Goal: Information Seeking & Learning: Learn about a topic

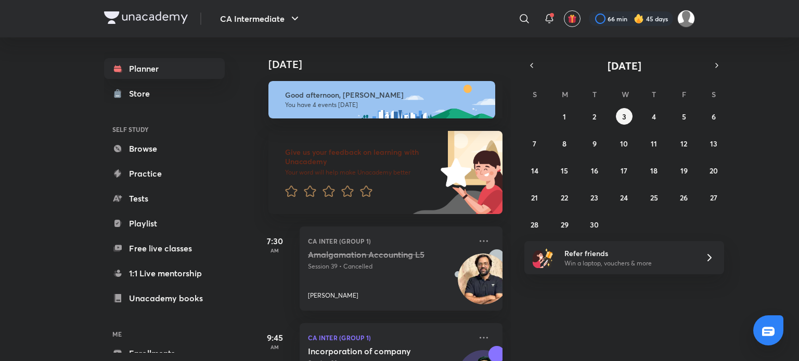
click at [155, 12] on img at bounding box center [146, 17] width 84 height 12
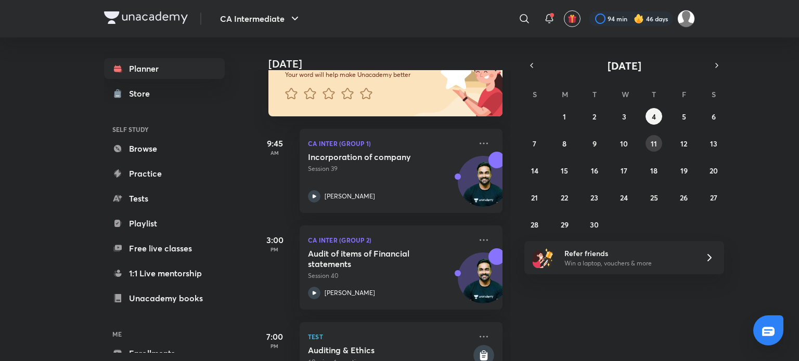
scroll to position [89, 0]
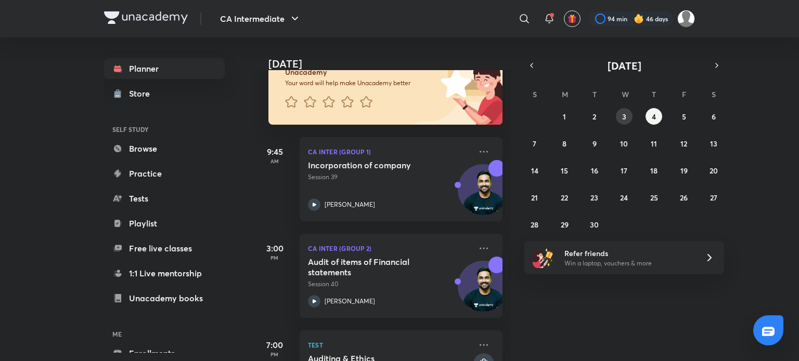
click at [625, 121] on abbr "3" at bounding box center [624, 117] width 4 height 10
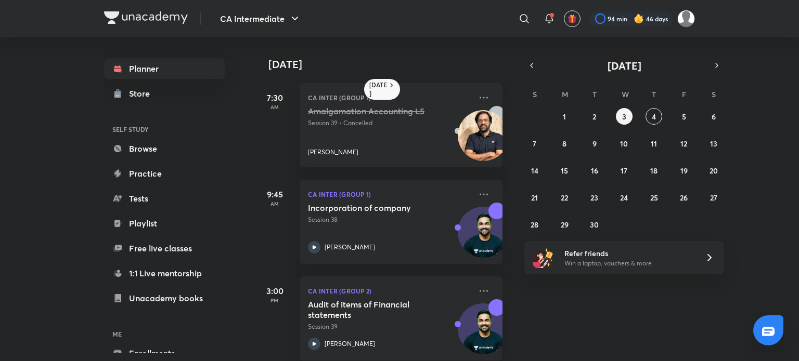
click at [410, 135] on div "Amalgamation Accounting L5 Session 39 • Cancelled Rakesh Kalra" at bounding box center [389, 131] width 163 height 51
drag, startPoint x: 410, startPoint y: 116, endPoint x: 404, endPoint y: 116, distance: 6.2
click at [407, 116] on h5 "Amalgamation Accounting L5" at bounding box center [373, 111] width 130 height 10
click at [402, 116] on h5 "Amalgamation Accounting L5" at bounding box center [373, 111] width 130 height 10
click at [403, 116] on h5 "Amalgamation Accounting L5" at bounding box center [373, 111] width 130 height 10
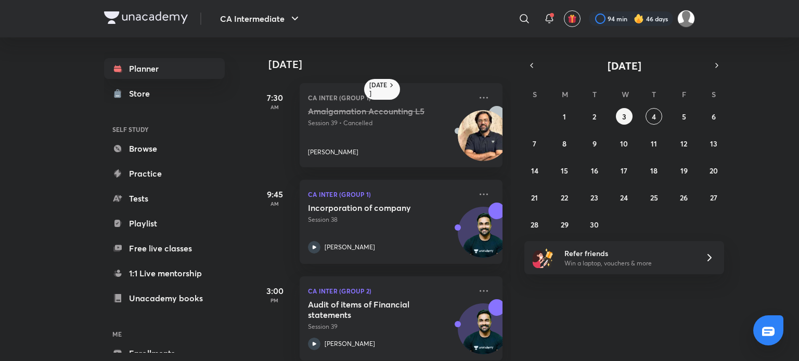
click at [412, 127] on p "Session 39 • Cancelled" at bounding box center [389, 123] width 163 height 9
click at [413, 127] on p "Session 39 • Cancelled" at bounding box center [389, 123] width 163 height 9
click at [458, 124] on img at bounding box center [483, 135] width 51 height 51
drag, startPoint x: 468, startPoint y: 125, endPoint x: 441, endPoint y: 130, distance: 27.4
click at [467, 126] on img at bounding box center [483, 135] width 51 height 51
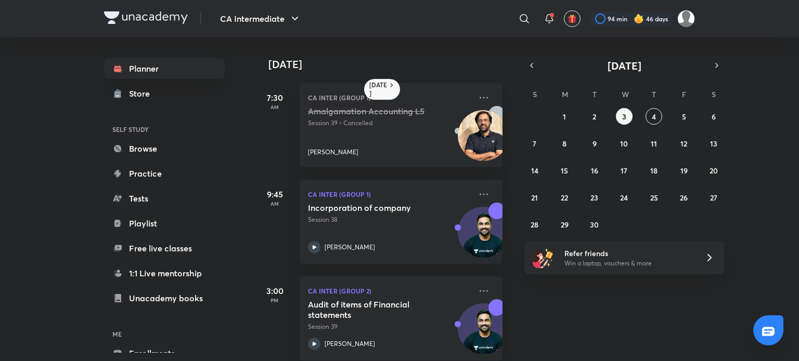
drag, startPoint x: 420, startPoint y: 133, endPoint x: 393, endPoint y: 133, distance: 27.0
click at [420, 134] on div "Amalgamation Accounting L5 Session 39 • Cancelled Rakesh Kalra" at bounding box center [389, 131] width 163 height 51
drag, startPoint x: 351, startPoint y: 151, endPoint x: 326, endPoint y: 149, distance: 25.1
click at [349, 151] on div "Rakesh Kalra" at bounding box center [389, 152] width 163 height 9
click at [329, 148] on p "Rakesh Kalra" at bounding box center [333, 152] width 50 height 9
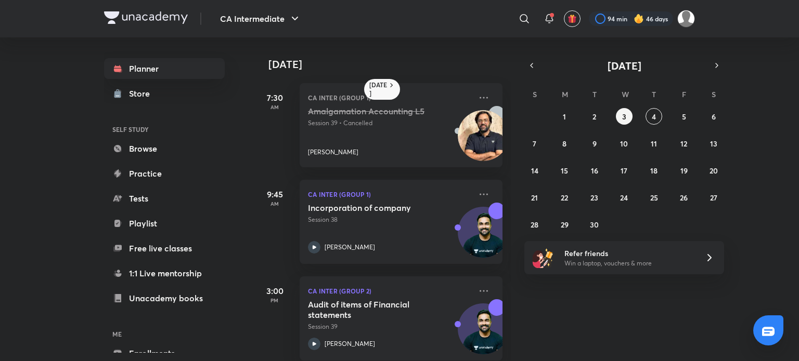
click at [348, 128] on div "Amalgamation Accounting L5 Session 39 • Cancelled Rakesh Kalra" at bounding box center [389, 131] width 163 height 51
click at [347, 116] on h5 "Amalgamation Accounting L5" at bounding box center [373, 111] width 130 height 10
click at [335, 106] on h5 "Amalgamation Accounting L5" at bounding box center [373, 111] width 130 height 10
click at [362, 108] on h5 "Amalgamation Accounting L5" at bounding box center [373, 111] width 130 height 10
drag, startPoint x: 379, startPoint y: 108, endPoint x: 391, endPoint y: 110, distance: 12.1
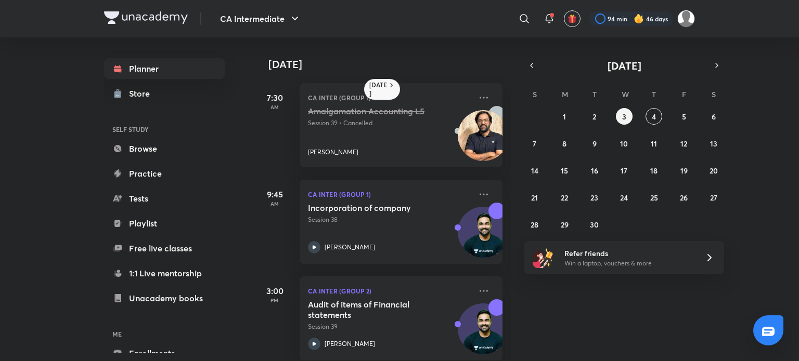
click at [380, 108] on h5 "Amalgamation Accounting L5" at bounding box center [373, 111] width 130 height 10
drag, startPoint x: 421, startPoint y: 109, endPoint x: 467, endPoint y: 109, distance: 45.8
click at [421, 109] on h5 "Amalgamation Accounting L5" at bounding box center [373, 111] width 130 height 10
drag, startPoint x: 469, startPoint y: 108, endPoint x: 472, endPoint y: 101, distance: 7.2
click at [470, 108] on div "CA Inter (Group 1) Amalgamation Accounting L5 Session 39 • Cancelled Rakesh Kal…" at bounding box center [401, 125] width 203 height 84
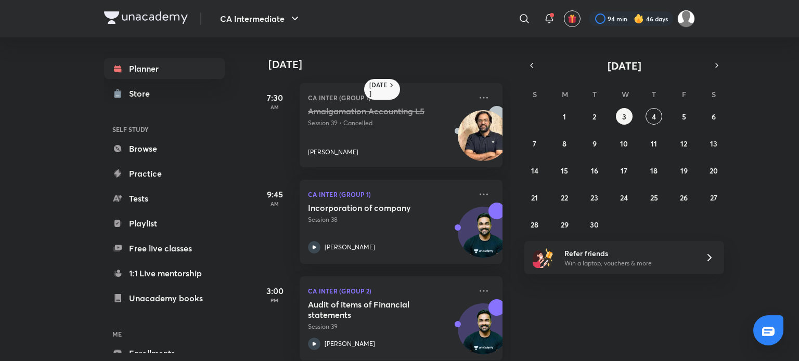
drag, startPoint x: 472, startPoint y: 99, endPoint x: 442, endPoint y: 108, distance: 31.3
click at [477, 101] on icon at bounding box center [483, 98] width 12 height 12
drag, startPoint x: 385, startPoint y: 112, endPoint x: 372, endPoint y: 112, distance: 13.0
click at [384, 112] on h5 "Amalgamation Accounting L5" at bounding box center [373, 111] width 130 height 10
drag, startPoint x: 372, startPoint y: 112, endPoint x: 366, endPoint y: 117, distance: 7.7
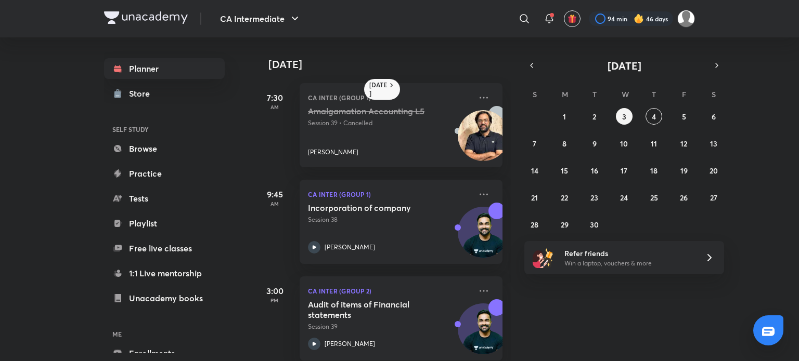
click at [371, 113] on h5 "Amalgamation Accounting L5" at bounding box center [373, 111] width 130 height 10
click at [418, 118] on div "Amalgamation Accounting L5 Session 39 • Cancelled" at bounding box center [389, 117] width 163 height 22
drag, startPoint x: 367, startPoint y: 113, endPoint x: 361, endPoint y: 113, distance: 5.2
click at [364, 113] on h5 "Amalgamation Accounting L5" at bounding box center [373, 111] width 130 height 10
click at [377, 112] on h5 "Amalgamation Accounting L5" at bounding box center [373, 111] width 130 height 10
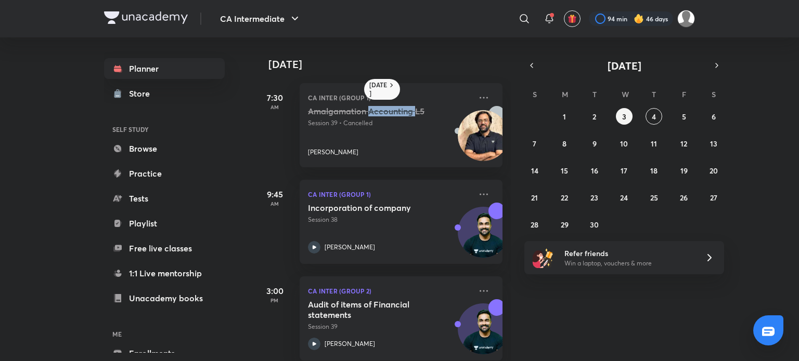
click at [377, 112] on h5 "Amalgamation Accounting L5" at bounding box center [373, 111] width 130 height 10
drag, startPoint x: 375, startPoint y: 124, endPoint x: 383, endPoint y: 124, distance: 7.8
click at [376, 124] on p "Session 39 • Cancelled" at bounding box center [389, 123] width 163 height 9
click at [398, 125] on p "Session 39 • Cancelled" at bounding box center [389, 123] width 163 height 9
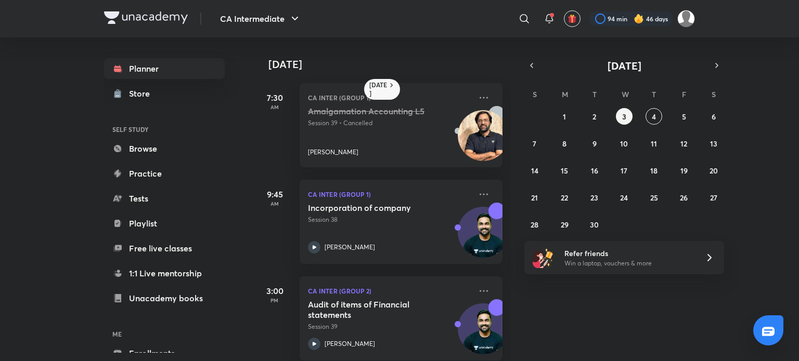
click at [405, 124] on p "Session 39 • Cancelled" at bounding box center [389, 123] width 163 height 9
drag, startPoint x: 406, startPoint y: 124, endPoint x: 461, endPoint y: 122, distance: 55.2
click at [408, 123] on p "Session 39 • Cancelled" at bounding box center [389, 123] width 163 height 9
click at [387, 86] on icon at bounding box center [391, 85] width 8 height 8
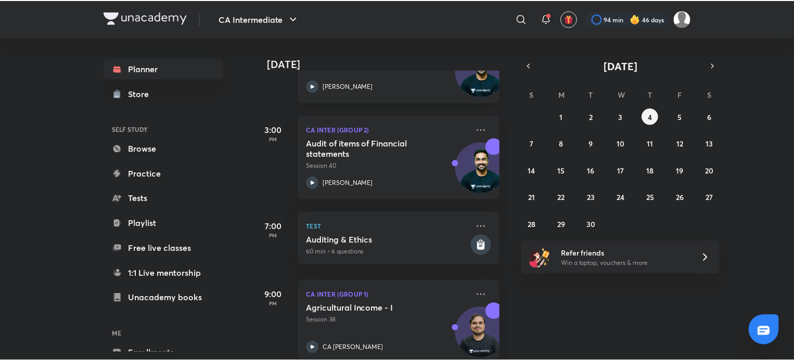
scroll to position [228, 0]
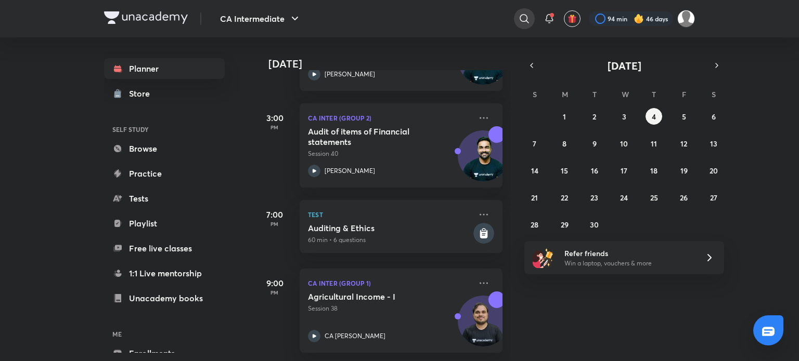
click at [518, 16] on icon at bounding box center [524, 18] width 12 height 12
type input "satistical managemnet"
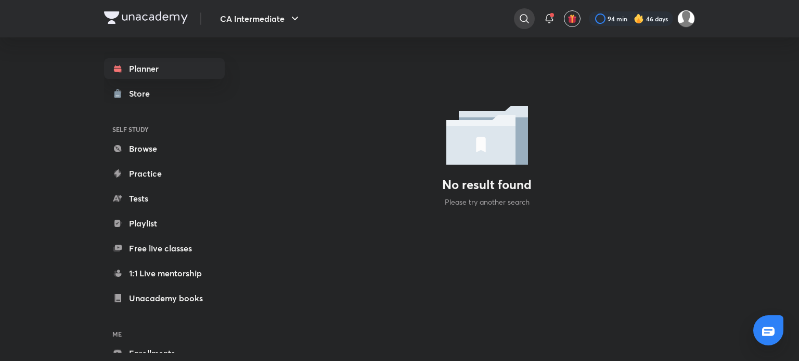
click at [521, 20] on icon at bounding box center [524, 18] width 12 height 12
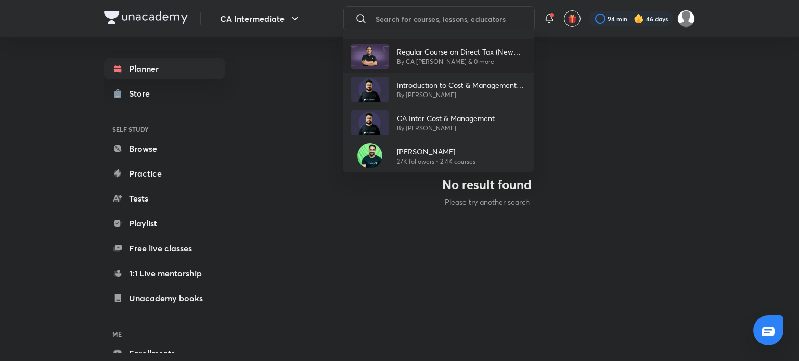
click at [485, 59] on p "By CA Kishan Kumar & 0 more" at bounding box center [461, 61] width 129 height 9
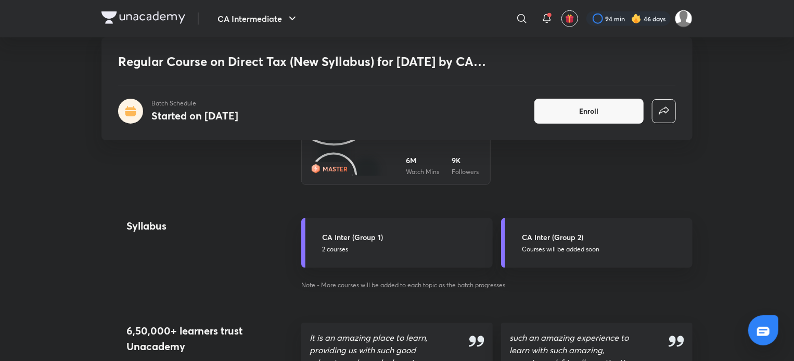
scroll to position [624, 0]
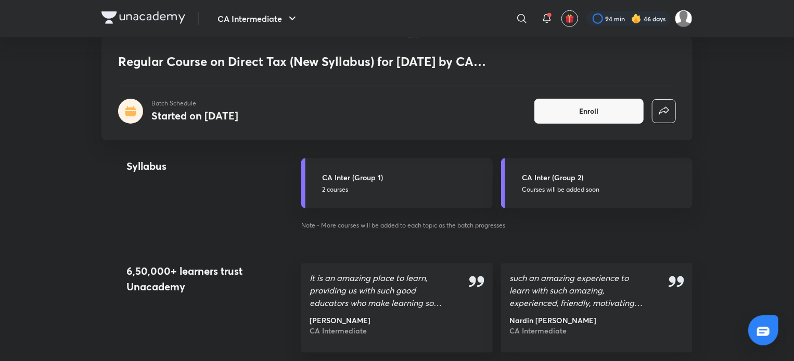
drag, startPoint x: 586, startPoint y: 180, endPoint x: 613, endPoint y: 244, distance: 69.3
click at [586, 180] on h5 "CA Inter (Group 2)" at bounding box center [604, 177] width 164 height 11
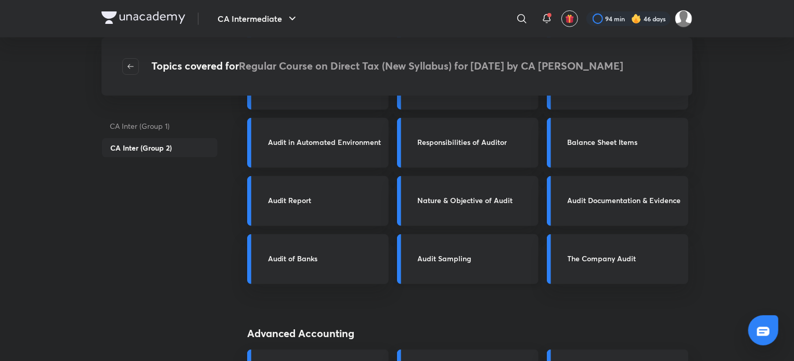
scroll to position [138, 0]
click at [160, 10] on div "CA Intermediate ​ 94 min 46 days" at bounding box center [396, 18] width 591 height 37
click at [160, 16] on img at bounding box center [143, 17] width 84 height 12
